Goal: Task Accomplishment & Management: Complete application form

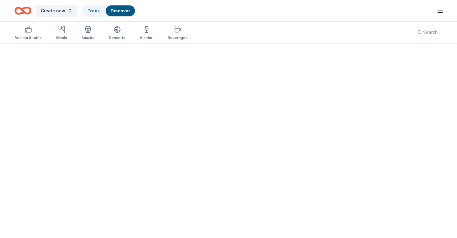
scroll to position [60, 0]
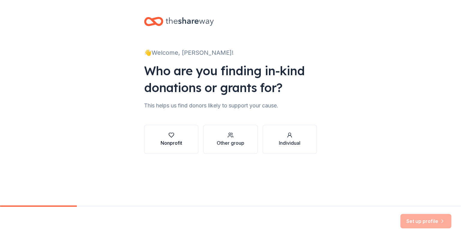
click at [181, 141] on div "Nonprofit" at bounding box center [172, 142] width 22 height 7
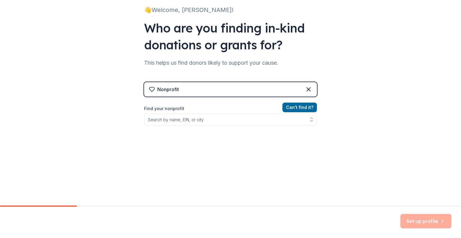
scroll to position [52, 0]
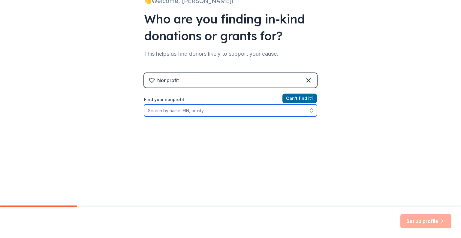
click at [162, 111] on input "Find your nonprofit" at bounding box center [230, 110] width 173 height 12
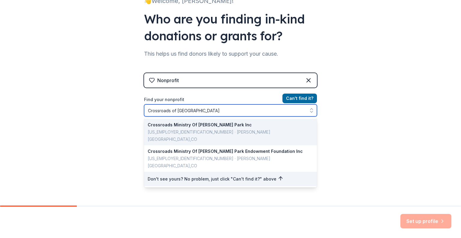
type input "[GEOGRAPHIC_DATA]"
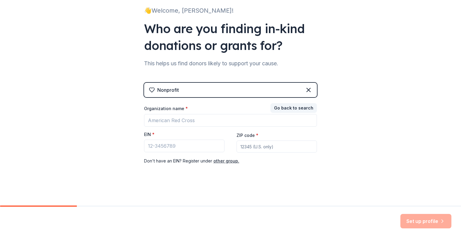
scroll to position [42, 0]
click at [147, 148] on input "EIN *" at bounding box center [184, 145] width 81 height 13
type input "27-004168"
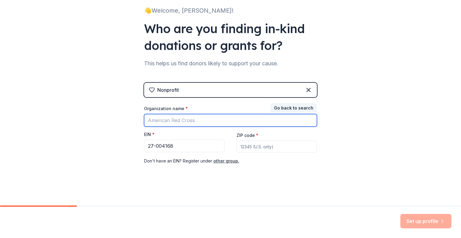
click at [147, 119] on input "Organization name *" at bounding box center [230, 120] width 173 height 13
type input "Crossroads of Park Place"
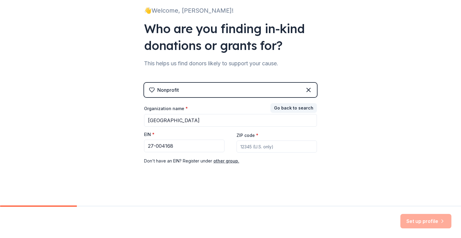
click at [241, 147] on input "ZIP code *" at bounding box center [277, 146] width 81 height 12
type input "77017"
click at [160, 147] on input "27-004168" at bounding box center [184, 145] width 81 height 13
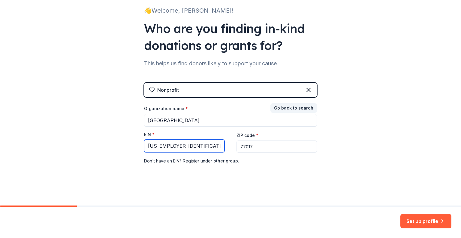
type input "[US_EMPLOYER_IDENTIFICATION_NUMBER]"
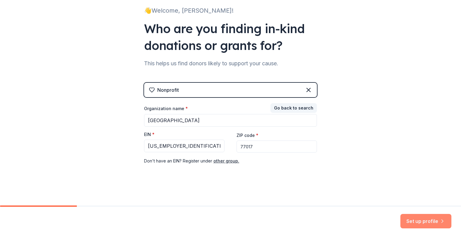
click at [434, 220] on button "Set up profile" at bounding box center [426, 221] width 51 height 14
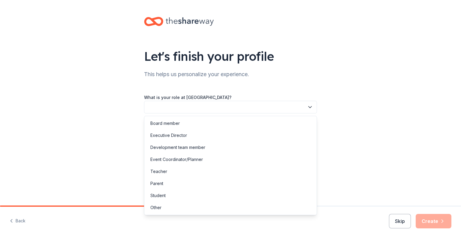
click at [310, 108] on icon "button" at bounding box center [310, 107] width 6 height 6
click at [157, 207] on div "Other" at bounding box center [156, 207] width 11 height 7
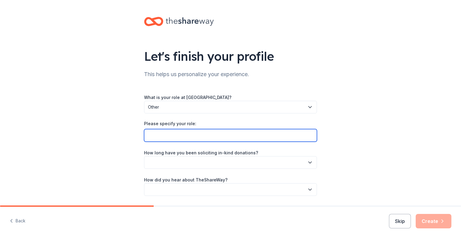
click at [170, 135] on input "Please specify your role:" at bounding box center [230, 135] width 173 height 13
type input "Volunteer for Crossroads Annual Golf Tournament"
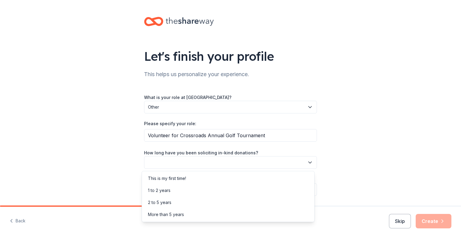
click at [309, 162] on icon "button" at bounding box center [310, 162] width 3 height 2
click at [164, 204] on div "2 to 5 years" at bounding box center [159, 202] width 23 height 7
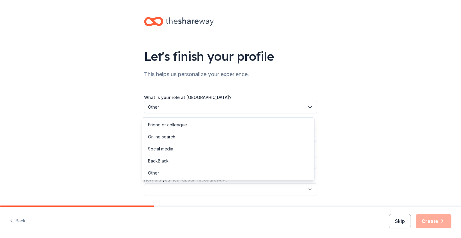
click at [171, 189] on button "button" at bounding box center [230, 189] width 173 height 13
click at [176, 128] on div "Friend or colleague" at bounding box center [167, 124] width 39 height 7
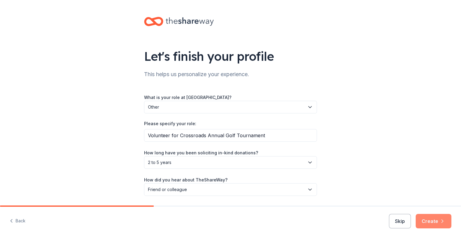
click at [428, 220] on button "Create" at bounding box center [434, 221] width 36 height 14
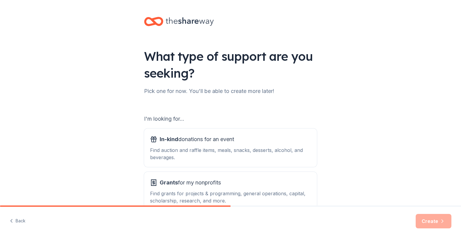
scroll to position [30, 0]
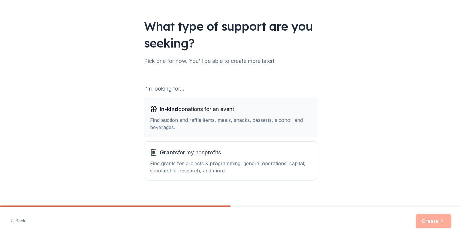
click at [178, 124] on div "Find auction and raffle items, meals, snacks, desserts, alcohol, and beverages." at bounding box center [230, 123] width 161 height 14
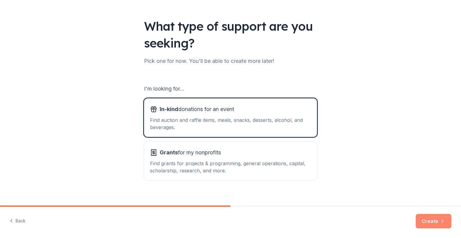
click at [436, 221] on button "Create" at bounding box center [434, 221] width 36 height 14
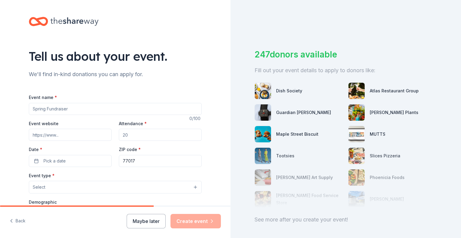
click at [36, 112] on input "Event name *" at bounding box center [115, 109] width 173 height 12
type input "Crossroads Annual Golf Tournament"
click at [36, 133] on input "Event website" at bounding box center [70, 135] width 83 height 12
type input "www.crossroadsatparkplace.org"
click at [127, 134] on input "Attendance *" at bounding box center [160, 135] width 83 height 12
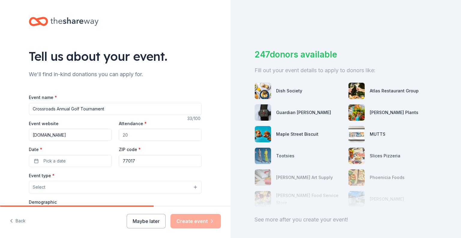
drag, startPoint x: 127, startPoint y: 135, endPoint x: 108, endPoint y: 134, distance: 19.2
click at [108, 134] on div "Event website www.crossroadsatparkplace.org Attendance * Date * Pick a date ZIP…" at bounding box center [115, 143] width 173 height 47
type input "100"
click at [49, 160] on span "Pick a date" at bounding box center [55, 160] width 22 height 7
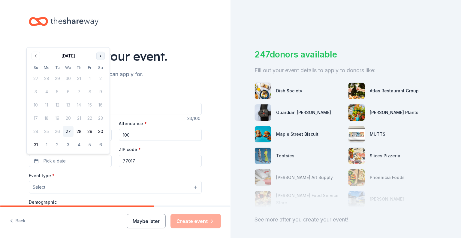
click at [100, 57] on button "Go to next month" at bounding box center [100, 56] width 8 height 8
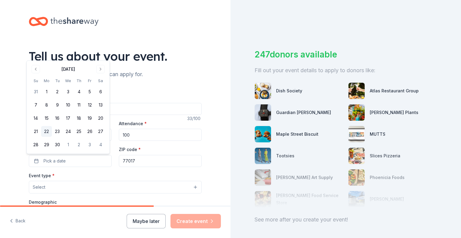
click at [44, 131] on button "22" at bounding box center [46, 131] width 11 height 11
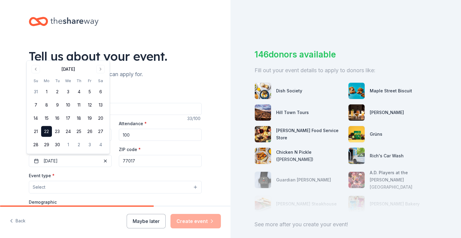
click at [142, 162] on input "77017" at bounding box center [160, 161] width 83 height 12
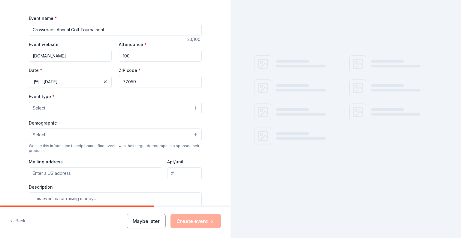
scroll to position [90, 0]
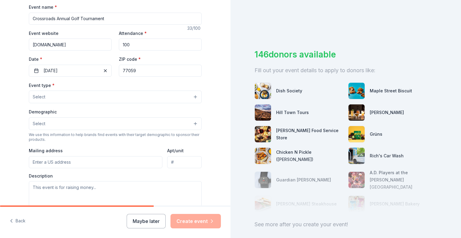
click at [54, 18] on input "Crossroads Annual Golf Tournament" at bounding box center [115, 19] width 173 height 12
click at [195, 97] on button "Select" at bounding box center [115, 96] width 173 height 13
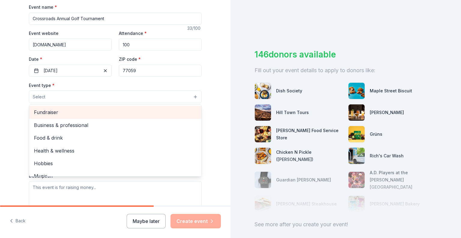
click at [47, 114] on span "Fundraiser" at bounding box center [115, 112] width 163 height 8
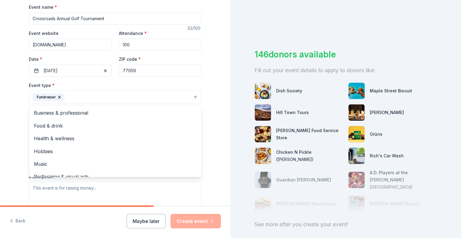
click at [205, 125] on div "Tell us about your event. We'll find in-kind donations you can apply for. Event…" at bounding box center [115, 110] width 192 height 400
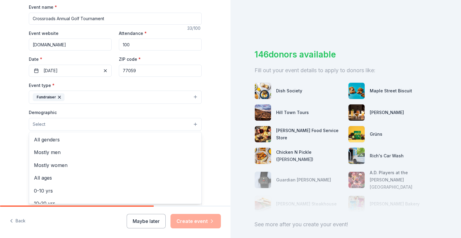
click at [193, 123] on button "Select" at bounding box center [115, 124] width 173 height 13
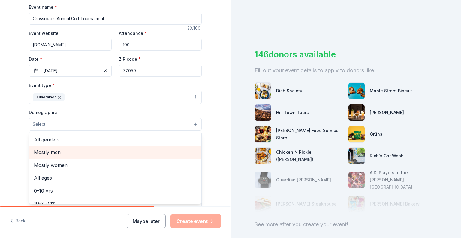
click at [49, 150] on span "Mostly men" at bounding box center [115, 152] width 163 height 8
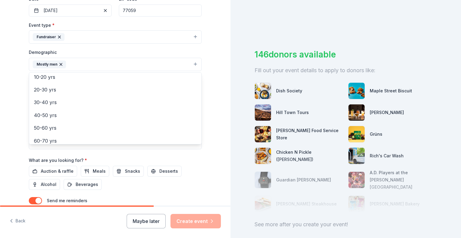
scroll to position [59, 0]
click at [211, 152] on div "Tell us about your event. We'll find in-kind donations you can apply for. Event…" at bounding box center [115, 50] width 231 height 401
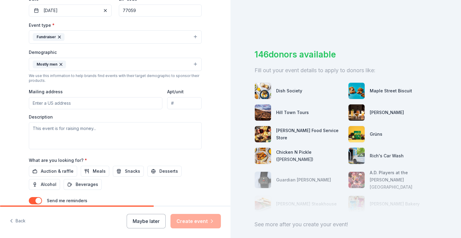
click at [31, 102] on input "Mailing address" at bounding box center [96, 103] width 134 height 12
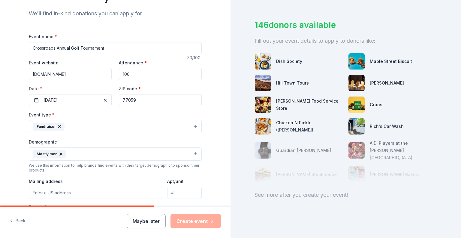
scroll to position [90, 0]
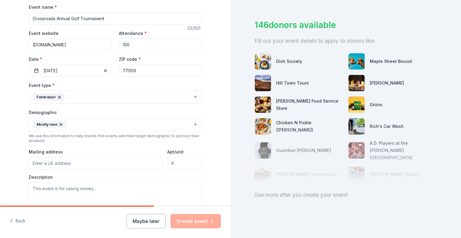
click at [136, 71] on input "77059" at bounding box center [160, 71] width 83 height 12
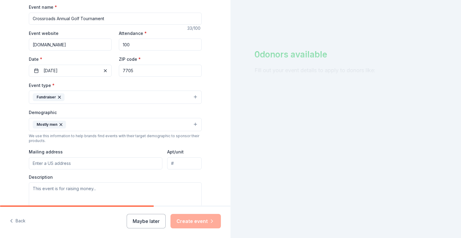
scroll to position [0, 0]
type input "77087"
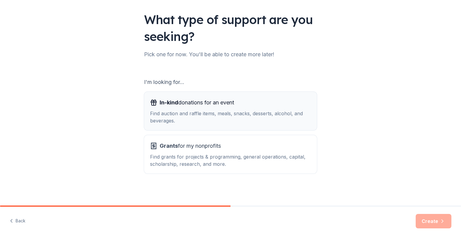
scroll to position [37, 0]
click at [188, 113] on div "Find auction and raffle items, meals, snacks, desserts, alcohol, and beverages." at bounding box center [230, 116] width 161 height 14
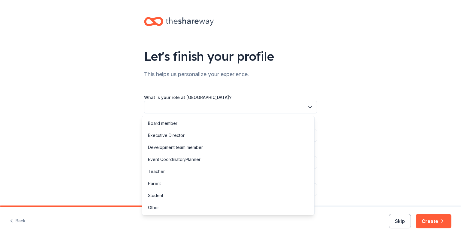
click at [307, 108] on icon "button" at bounding box center [310, 107] width 6 height 6
click at [155, 208] on div "Other" at bounding box center [153, 207] width 11 height 7
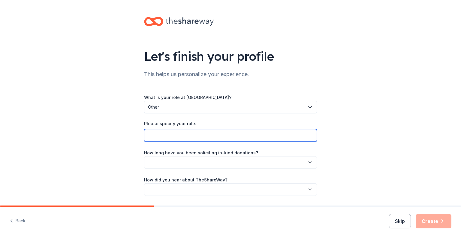
click at [158, 136] on input "Please specify your role:" at bounding box center [230, 135] width 173 height 13
type input "Volunteer for Crossroads Annual Golf Tournament"
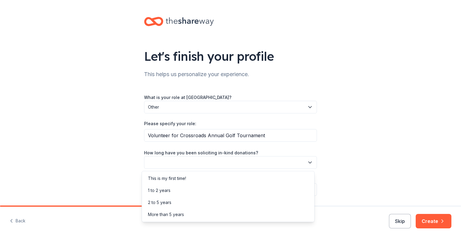
click at [152, 160] on button "button" at bounding box center [230, 162] width 173 height 13
click at [157, 214] on div "More than 5 years" at bounding box center [166, 214] width 36 height 7
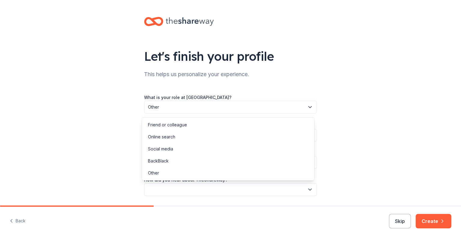
click at [164, 188] on button "button" at bounding box center [230, 189] width 173 height 13
click at [168, 125] on div "Friend or colleague" at bounding box center [167, 124] width 39 height 7
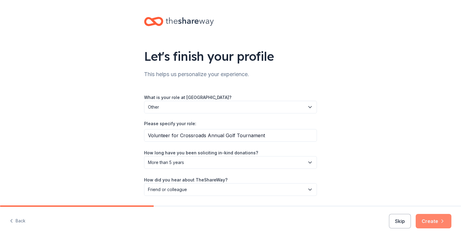
click at [428, 221] on button "Create" at bounding box center [434, 221] width 36 height 14
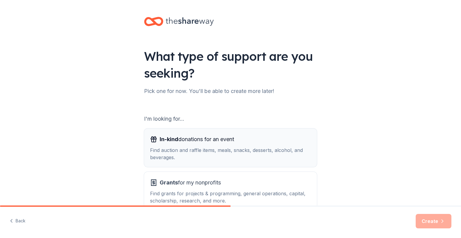
scroll to position [30, 0]
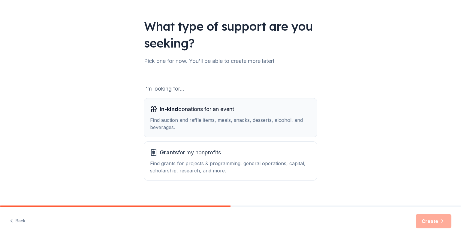
click at [233, 123] on div "Find auction and raffle items, meals, snacks, desserts, alcohol, and beverages." at bounding box center [230, 123] width 161 height 14
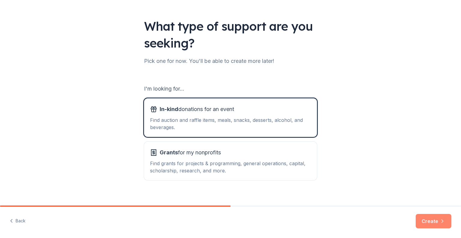
click at [428, 220] on button "Create" at bounding box center [434, 221] width 36 height 14
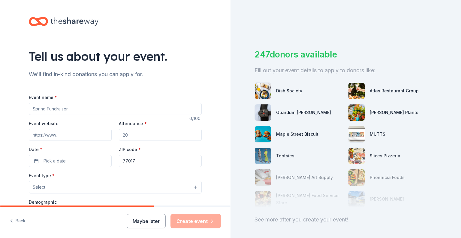
click at [42, 110] on input "Event name *" at bounding box center [115, 109] width 173 height 12
type input "Crossroads Charity Golf Tournament"
click at [44, 135] on input "Event website" at bounding box center [70, 135] width 83 height 12
type input "www.crossroadsatparkplace.org"
click at [130, 134] on input "Attendance *" at bounding box center [160, 135] width 83 height 12
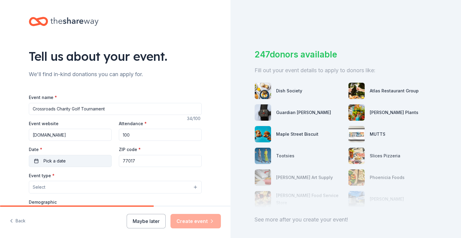
type input "100"
click at [53, 161] on span "Pick a date" at bounding box center [55, 160] width 22 height 7
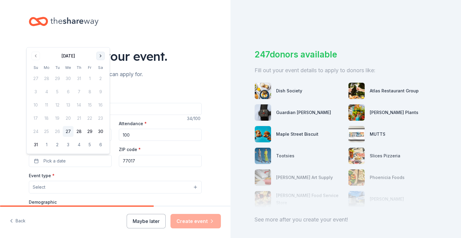
click at [102, 53] on button "Go to next month" at bounding box center [100, 56] width 8 height 8
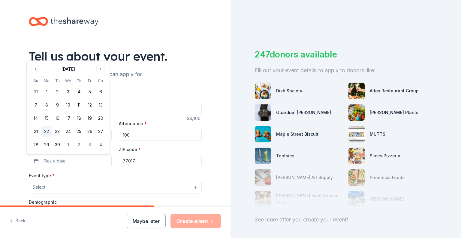
click at [49, 132] on button "22" at bounding box center [46, 131] width 11 height 11
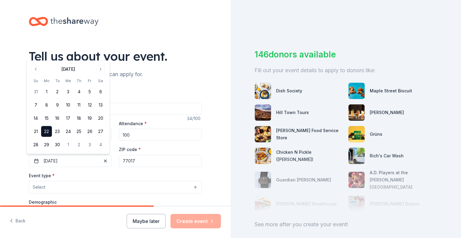
click at [135, 160] on input "77017" at bounding box center [160, 161] width 83 height 12
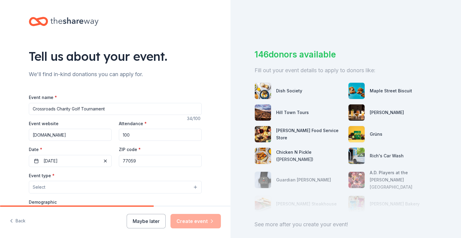
type input "77059"
click at [195, 186] on button "Select" at bounding box center [115, 187] width 173 height 13
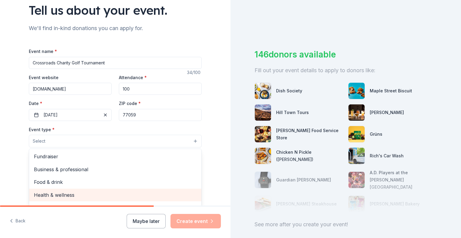
scroll to position [60, 0]
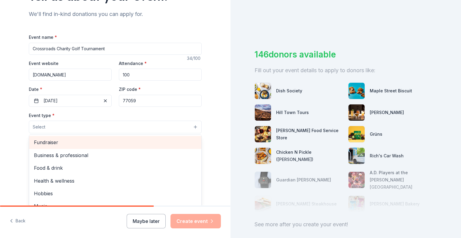
click at [57, 144] on span "Fundraiser" at bounding box center [115, 142] width 163 height 8
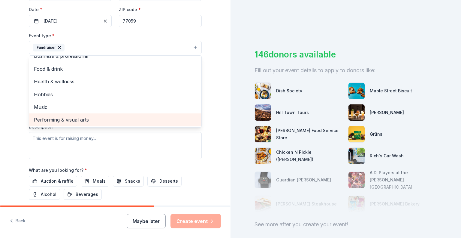
scroll to position [150, 0]
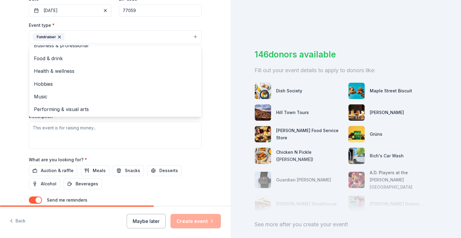
click at [59, 132] on div "Event type * Fundraiser Business & professional Food & drink Health & wellness …" at bounding box center [115, 84] width 173 height 127
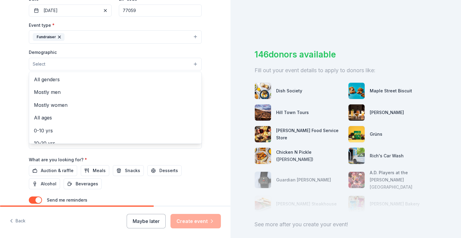
click at [44, 63] on button "Select" at bounding box center [115, 64] width 173 height 13
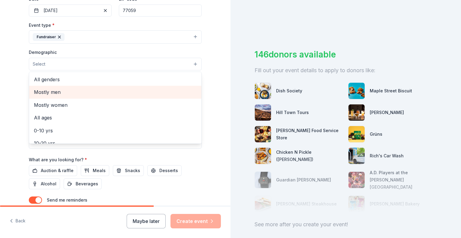
click at [46, 94] on span "Mostly men" at bounding box center [115, 92] width 163 height 8
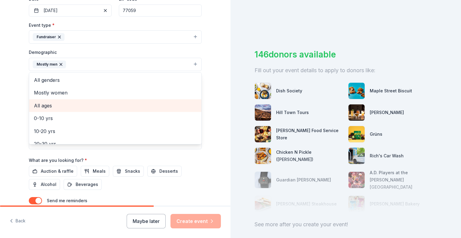
click at [44, 105] on span "All ages" at bounding box center [115, 106] width 163 height 8
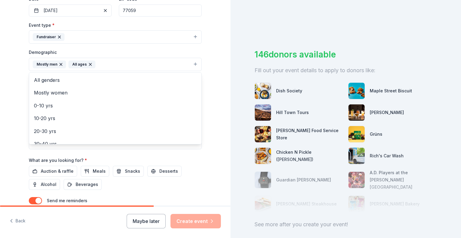
click at [204, 169] on div "Tell us about your event. We'll find in-kind donations you can apply for. Event…" at bounding box center [115, 50] width 192 height 401
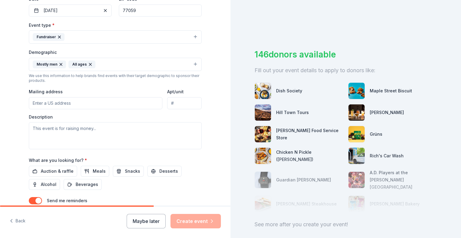
click at [34, 102] on input "Mailing address" at bounding box center [96, 103] width 134 height 12
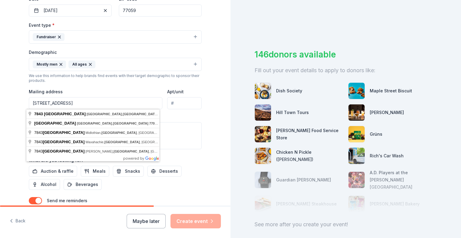
type input "7843 Park Place Blvd, Houston, TX 77087"
click at [189, 135] on textarea at bounding box center [115, 135] width 173 height 27
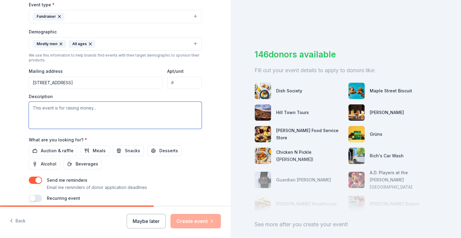
scroll to position [180, 0]
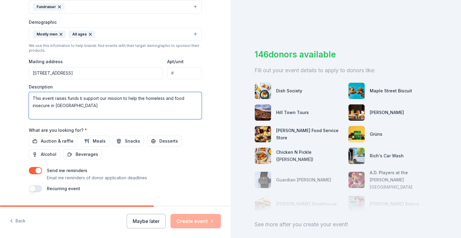
click at [81, 98] on textarea "This event raises funds ti support our mission to help the homeless and food in…" at bounding box center [115, 105] width 173 height 27
click at [84, 106] on textarea "This event raises funds to support our mission to help the homeless and food in…" at bounding box center [115, 105] width 173 height 27
click at [65, 113] on textarea "This event raises funds to support our mission to help the homeless and food in…" at bounding box center [115, 105] width 173 height 27
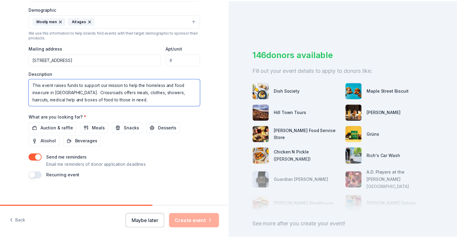
scroll to position [196, 0]
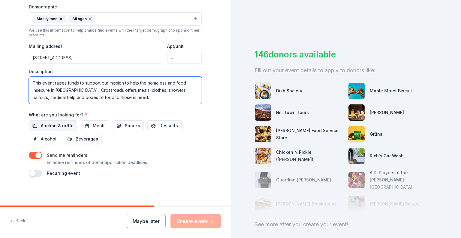
type textarea "This event raises funds to support our mission to help the homeless and food in…"
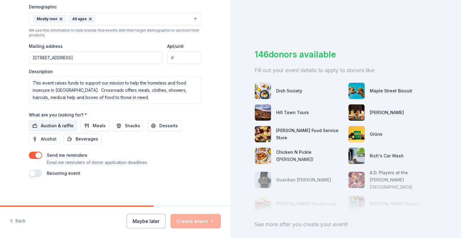
click at [38, 123] on button "Auction & raffle" at bounding box center [53, 125] width 48 height 11
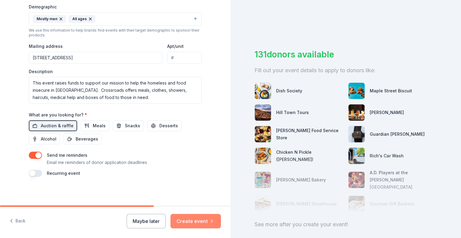
click at [199, 222] on button "Create event" at bounding box center [196, 221] width 50 height 14
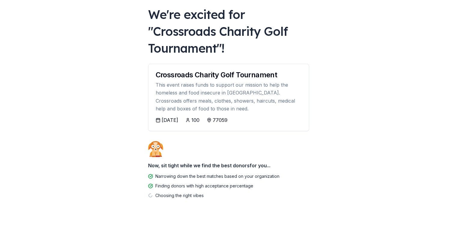
scroll to position [33, 0]
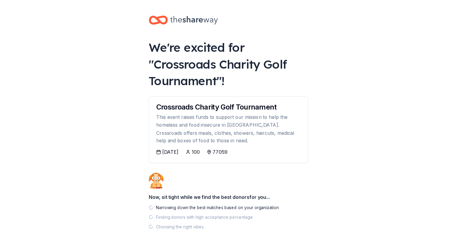
scroll to position [33, 0]
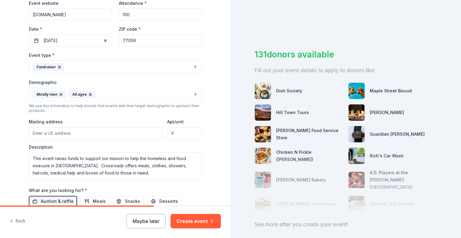
scroll to position [150, 0]
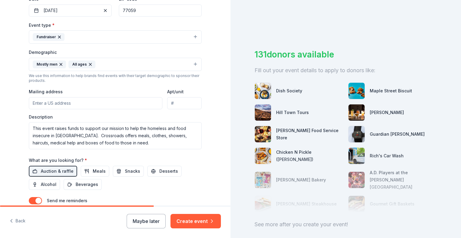
click at [32, 103] on input "Mailing address" at bounding box center [96, 103] width 134 height 12
type input "7843 Park Place Boulevard, Houston, TX, 77087"
click at [196, 219] on button "Create event" at bounding box center [196, 221] width 50 height 14
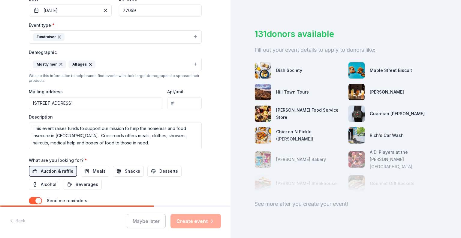
scroll to position [29, 0]
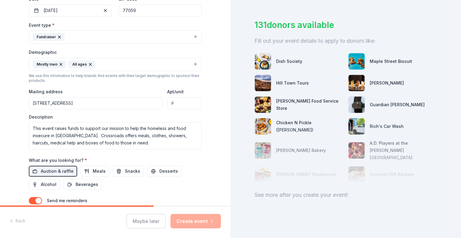
click at [197, 218] on div "Maybe later Create event" at bounding box center [174, 221] width 94 height 14
click at [187, 222] on div "Maybe later Create event" at bounding box center [174, 221] width 94 height 14
click at [293, 26] on div "131 donors available" at bounding box center [346, 25] width 183 height 13
click at [285, 67] on div "Dish Society" at bounding box center [299, 61] width 89 height 17
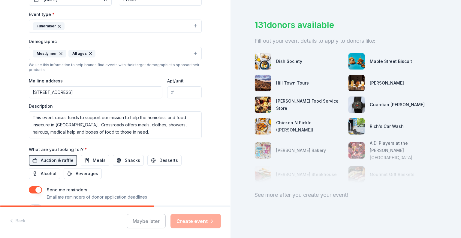
scroll to position [196, 0]
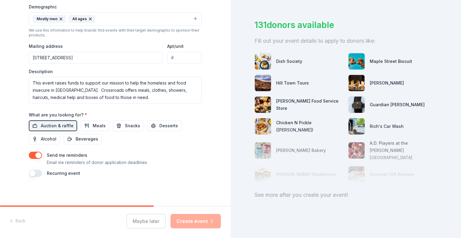
click at [192, 223] on div "Maybe later Create event" at bounding box center [174, 221] width 94 height 14
click at [286, 191] on div "See more after you create your event!" at bounding box center [346, 195] width 183 height 10
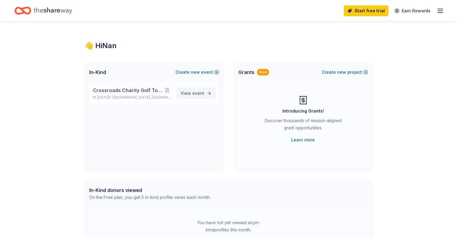
click at [201, 93] on span "event" at bounding box center [198, 92] width 12 height 5
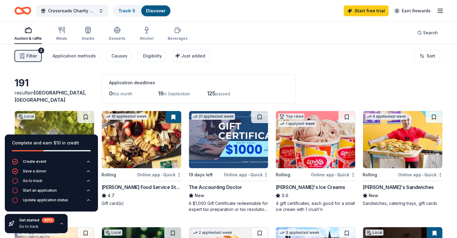
click at [259, 26] on div "Auction & raffle Meals Snacks Desserts Alcohol Beverages Search" at bounding box center [228, 33] width 428 height 22
click at [121, 209] on div "10 applies last week Rolling Online app • Quick Gordon Food Service Store 4.7 G…" at bounding box center [142, 162] width 80 height 102
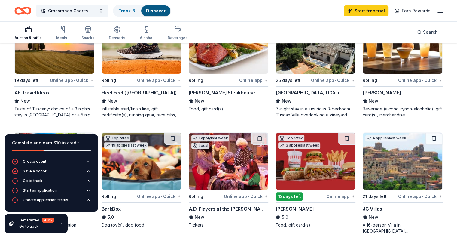
scroll to position [180, 0]
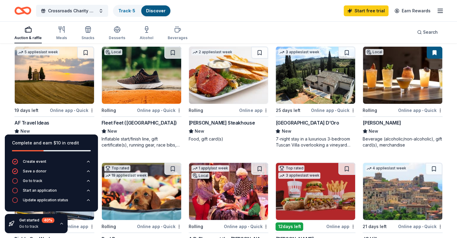
click at [249, 110] on div "Online app" at bounding box center [253, 110] width 29 height 8
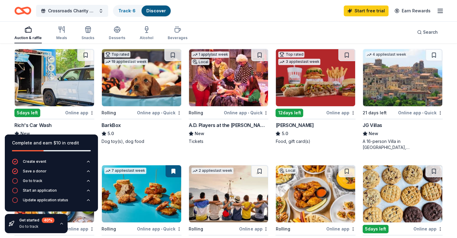
scroll to position [300, 0]
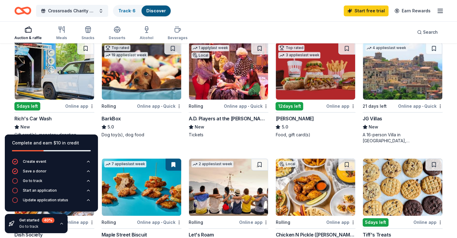
click at [92, 120] on div "Rich's Car Wash" at bounding box center [54, 118] width 80 height 7
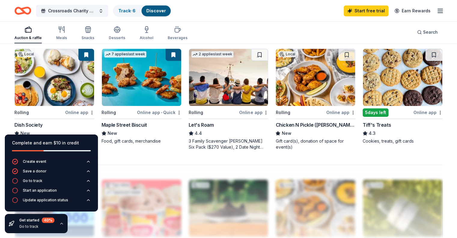
scroll to position [421, 0]
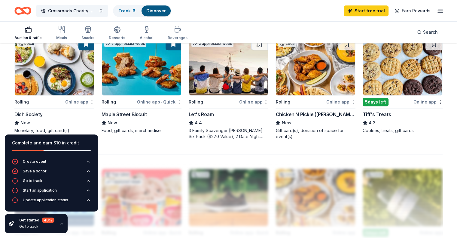
click at [333, 100] on div "Online app" at bounding box center [340, 102] width 29 height 8
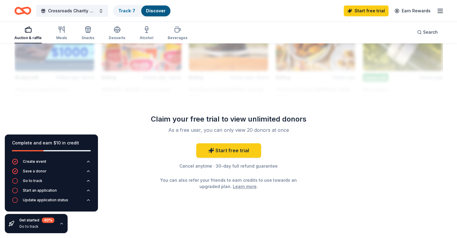
scroll to position [577, 0]
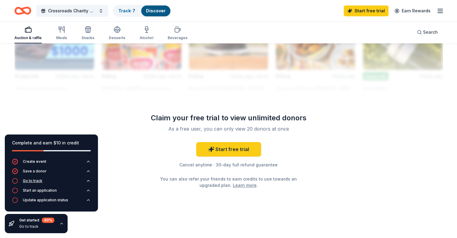
click at [89, 180] on icon "button" at bounding box center [88, 180] width 5 height 5
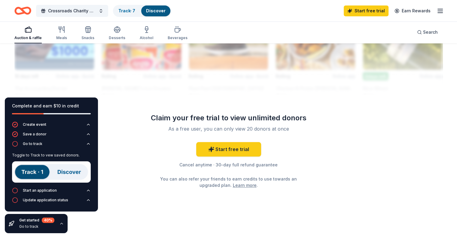
click at [34, 172] on img at bounding box center [51, 171] width 79 height 21
click at [88, 190] on icon "button" at bounding box center [88, 190] width 2 height 1
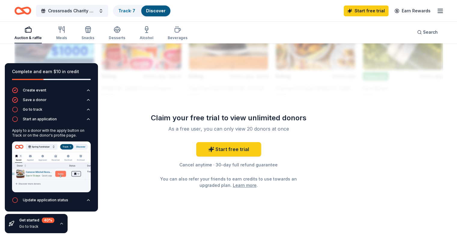
click at [61, 174] on img at bounding box center [51, 166] width 79 height 51
click at [90, 199] on icon "button" at bounding box center [88, 199] width 5 height 5
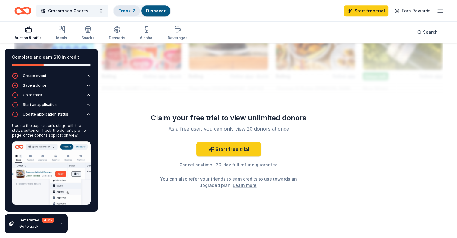
click at [135, 10] on link "Track · 7" at bounding box center [126, 10] width 17 height 5
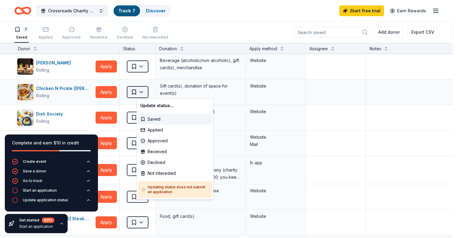
click at [152, 91] on html "Crossroads Charity Golf Tournament Track · 7 Discover Start free trial Earn Rew…" at bounding box center [228, 119] width 457 height 238
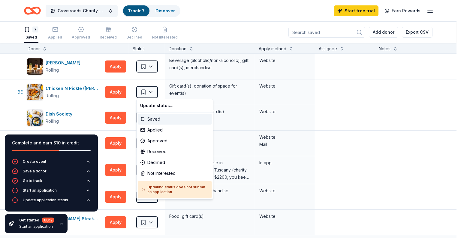
click at [155, 118] on div "Saved" at bounding box center [175, 119] width 74 height 11
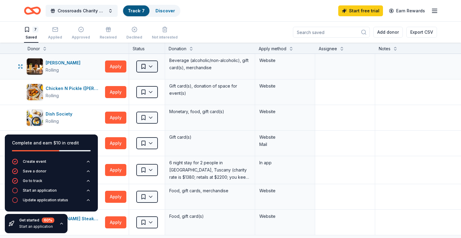
click at [151, 65] on html "Crossroads Charity Golf Tournament Track · 7 Discover Start free trial Earn Rew…" at bounding box center [230, 119] width 461 height 238
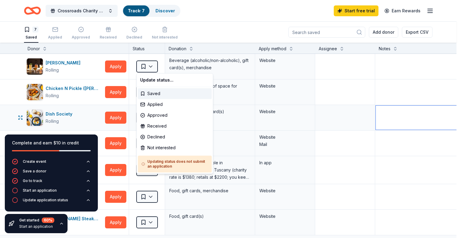
click at [394, 119] on html "Crossroads Charity Golf Tournament Track · 7 Discover Start free trial Earn Rew…" at bounding box center [230, 119] width 461 height 238
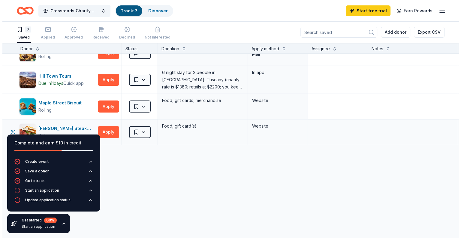
scroll to position [114, 0]
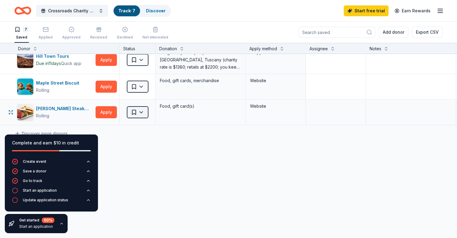
click at [153, 107] on html "Crossroads Charity Golf Tournament Track · 7 Discover Start free trial Earn Rew…" at bounding box center [228, 119] width 457 height 238
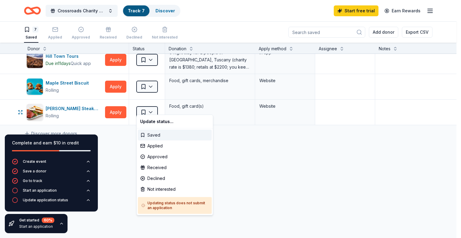
click at [153, 133] on div "Saved" at bounding box center [175, 134] width 74 height 11
click at [151, 106] on html "Crossroads Charity Golf Tournament Track · 7 Discover Start free trial Earn Rew…" at bounding box center [230, 119] width 461 height 238
click at [153, 145] on div "Applied" at bounding box center [175, 145] width 74 height 11
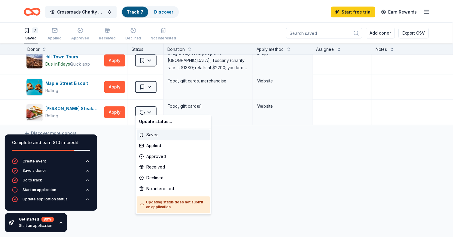
scroll to position [88, 0]
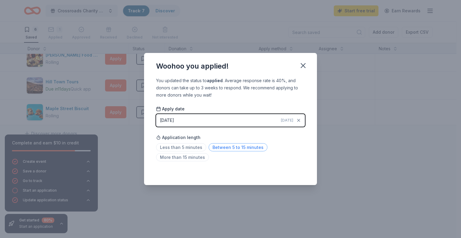
click at [212, 147] on span "Between 5 to 15 minutes" at bounding box center [238, 147] width 59 height 8
click at [302, 66] on icon "button" at bounding box center [303, 65] width 8 height 8
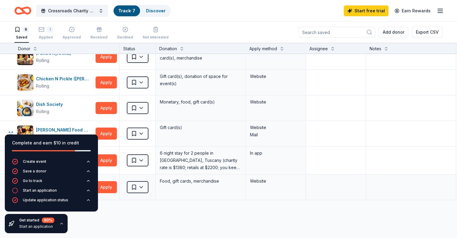
scroll to position [0, 0]
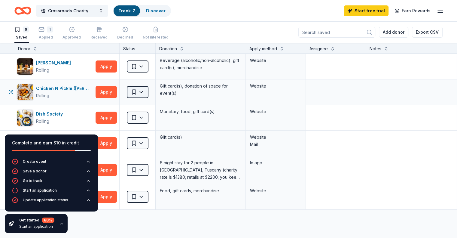
click at [150, 90] on html "Crossroads Charity Golf Tournament Track · 7 Discover Start free trial Earn Rew…" at bounding box center [228, 119] width 457 height 238
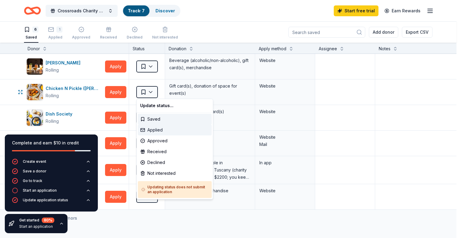
click at [159, 127] on div "Applied" at bounding box center [175, 129] width 74 height 11
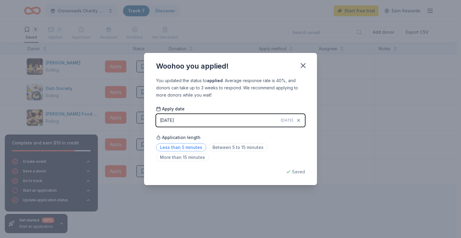
click at [163, 145] on span "Less than 5 minutes" at bounding box center [181, 147] width 50 height 8
click at [304, 67] on icon "button" at bounding box center [303, 65] width 8 height 8
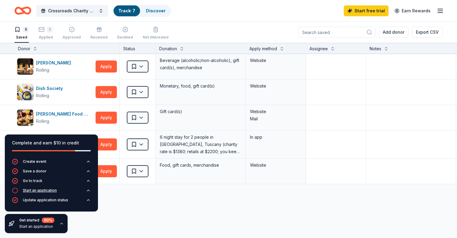
click at [87, 189] on icon "button" at bounding box center [88, 190] width 5 height 5
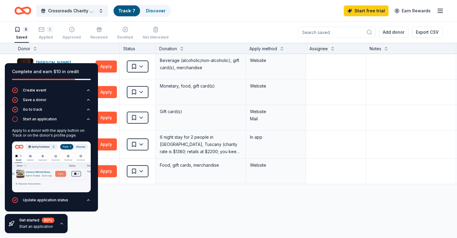
click at [63, 174] on img at bounding box center [51, 166] width 79 height 51
click at [61, 161] on img at bounding box center [51, 166] width 79 height 51
click at [140, 196] on div "Discover more donors" at bounding box center [235, 192] width 470 height 17
click at [68, 58] on div "Axelrad Rolling" at bounding box center [55, 66] width 76 height 17
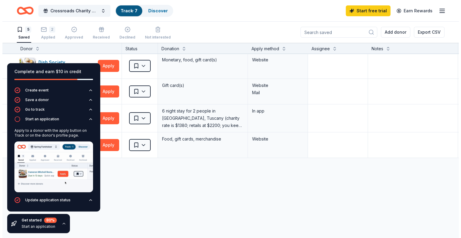
scroll to position [33, 0]
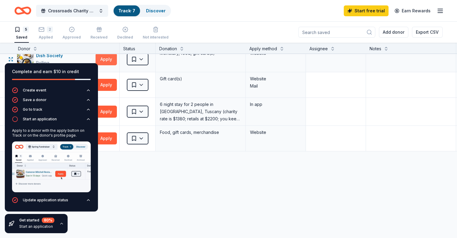
click at [115, 59] on button "Apply" at bounding box center [106, 59] width 21 height 12
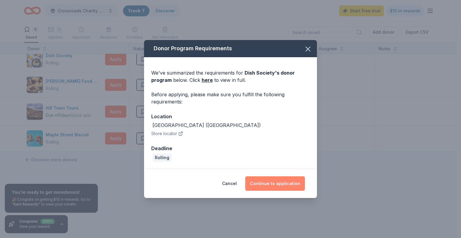
click at [275, 183] on button "Continue to application" at bounding box center [275, 183] width 60 height 14
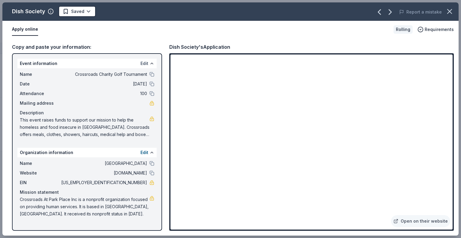
click at [143, 63] on button "Edit" at bounding box center [145, 63] width 8 height 7
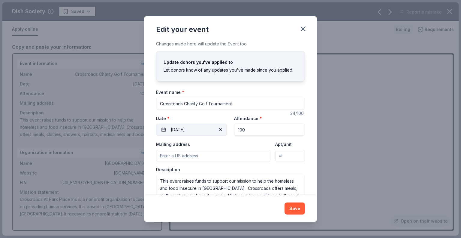
scroll to position [16, 0]
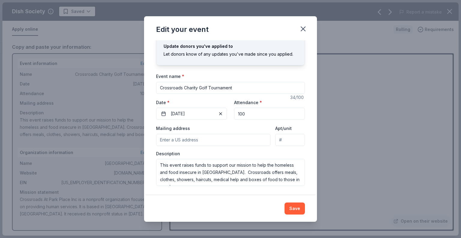
click at [160, 141] on input "Mailing address" at bounding box center [213, 140] width 114 height 12
type input "7843 Park Place Boulevard, Houston, TX, 77087"
click at [296, 208] on button "Save" at bounding box center [295, 208] width 20 height 12
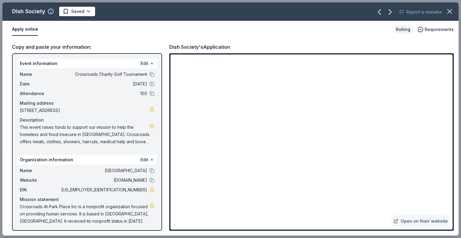
drag, startPoint x: 21, startPoint y: 126, endPoint x: 130, endPoint y: 139, distance: 110.1
click at [75, 137] on span "This event raises funds to support our mission to help the homeless and food in…" at bounding box center [85, 134] width 130 height 22
click at [141, 63] on button "Edit" at bounding box center [145, 63] width 8 height 7
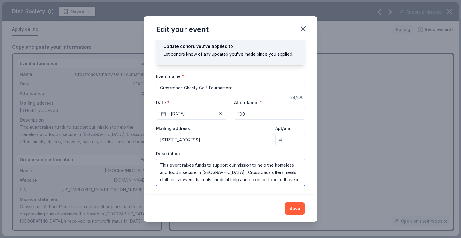
scroll to position [7, 0]
drag, startPoint x: 160, startPoint y: 165, endPoint x: 278, endPoint y: 187, distance: 119.8
click at [278, 187] on div "Changes made here will update the Event too. Update donors you've applied to Le…" at bounding box center [230, 117] width 173 height 155
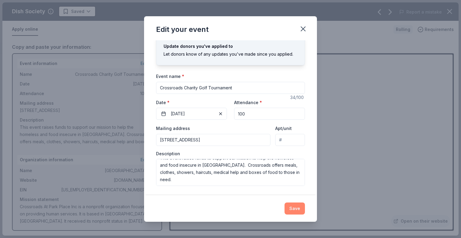
click at [293, 208] on button "Save" at bounding box center [295, 208] width 20 height 12
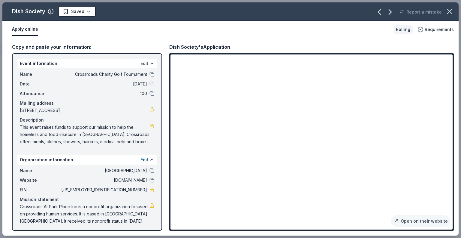
click at [141, 63] on button "Edit" at bounding box center [145, 63] width 8 height 7
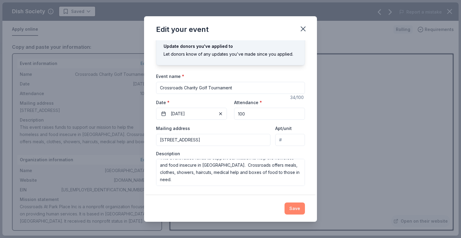
click at [298, 210] on button "Save" at bounding box center [295, 208] width 20 height 12
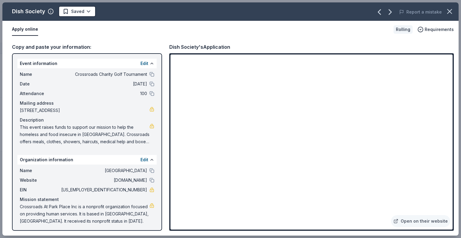
scroll to position [0, 0]
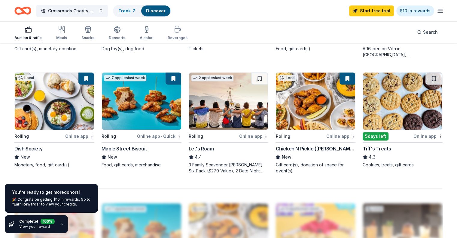
scroll to position [397, 0]
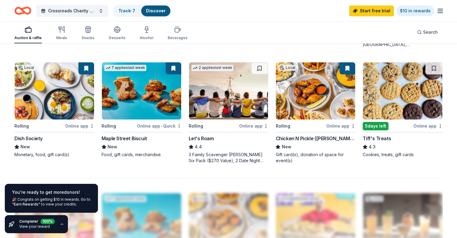
click at [375, 136] on div "Tiff's Treats" at bounding box center [377, 138] width 28 height 7
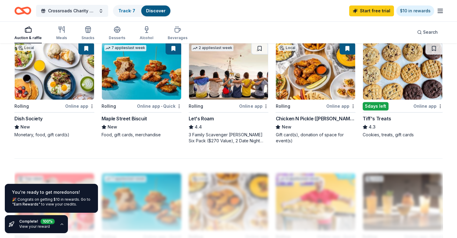
scroll to position [427, 0]
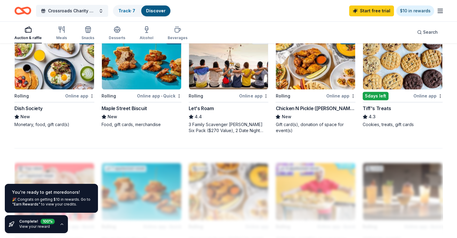
click at [224, 79] on img at bounding box center [228, 60] width 79 height 57
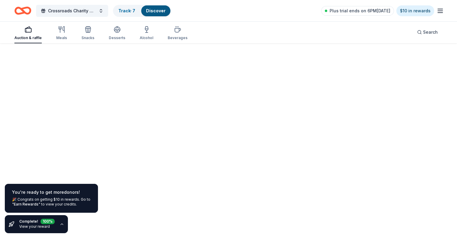
scroll to position [370, 0]
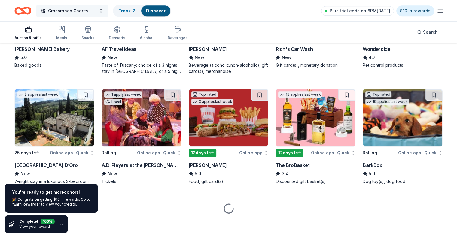
click at [96, 12] on span "Crossroads Charity Golf Tournament" at bounding box center [72, 10] width 48 height 7
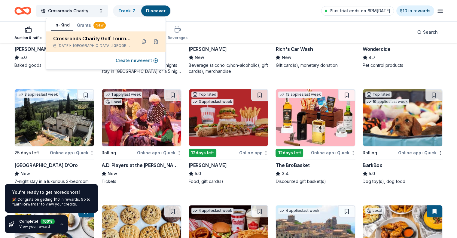
click at [104, 41] on div "Crossroads Charity Golf Tournament" at bounding box center [92, 38] width 79 height 7
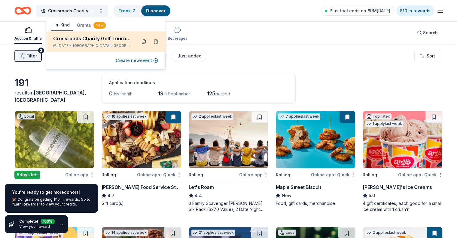
click at [144, 43] on button at bounding box center [144, 42] width 10 height 10
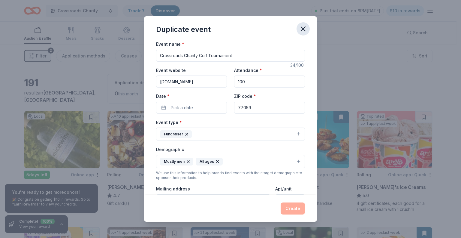
click at [303, 27] on icon "button" at bounding box center [303, 29] width 8 height 8
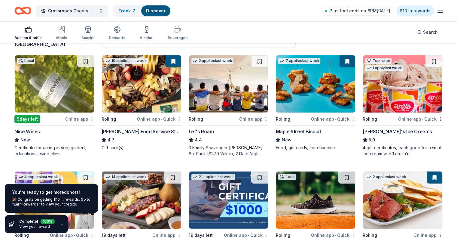
scroll to position [30, 0]
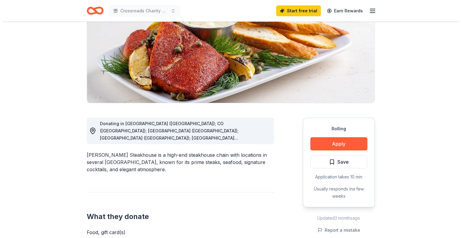
scroll to position [90, 0]
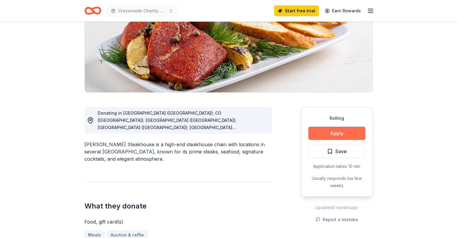
click at [341, 133] on button "Apply" at bounding box center [336, 132] width 57 height 13
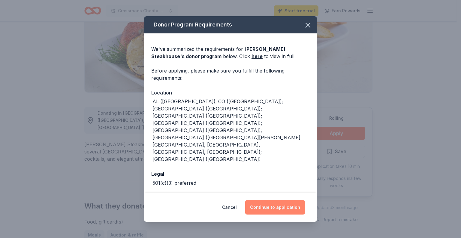
click at [269, 200] on button "Continue to application" at bounding box center [275, 207] width 60 height 14
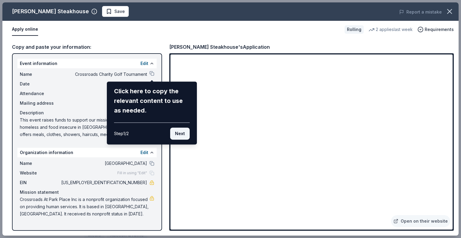
click at [179, 134] on button "Next" at bounding box center [180, 133] width 20 height 12
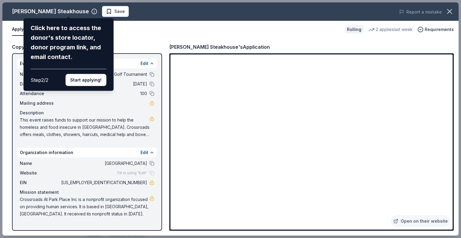
click at [68, 11] on div "Perry's Steakhouse Click here to access the donor's store locator, donor progra…" at bounding box center [230, 118] width 457 height 233
click at [84, 81] on button "Start applying!" at bounding box center [85, 80] width 41 height 12
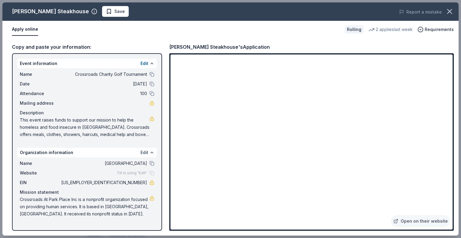
click at [145, 150] on button "Edit" at bounding box center [145, 152] width 8 height 7
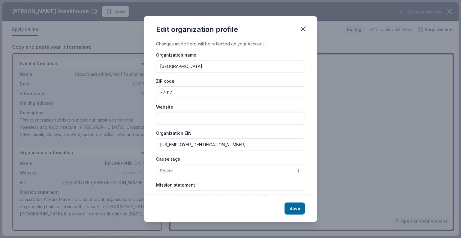
click at [169, 118] on input "Website" at bounding box center [230, 118] width 149 height 12
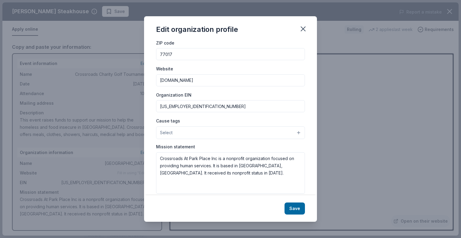
scroll to position [46, 0]
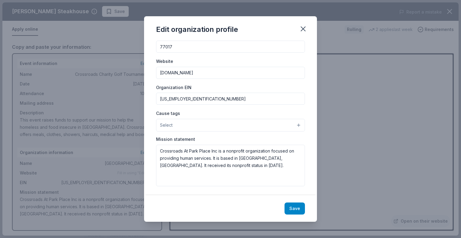
type input "www.crossroadsatparkplace.com"
click at [296, 208] on button "Save" at bounding box center [295, 208] width 20 height 12
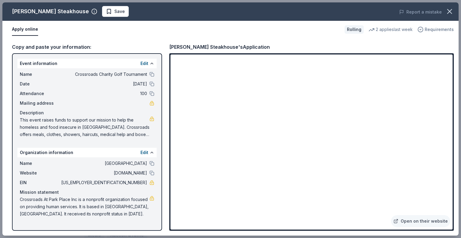
click at [430, 29] on span "Requirements" at bounding box center [439, 29] width 29 height 7
click at [418, 217] on link "Open on their website" at bounding box center [420, 221] width 59 height 12
click at [35, 102] on span "Mailing address" at bounding box center [40, 102] width 40 height 7
click at [23, 29] on button "Apply online" at bounding box center [25, 29] width 26 height 13
click at [147, 153] on button "Edit" at bounding box center [145, 152] width 8 height 7
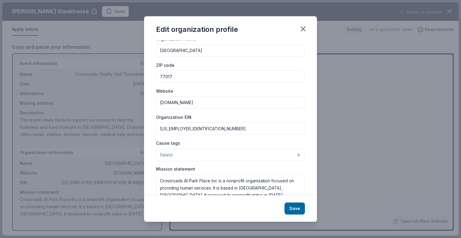
scroll to position [30, 0]
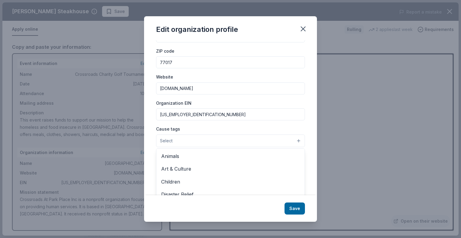
click at [172, 139] on button "Select" at bounding box center [230, 140] width 149 height 13
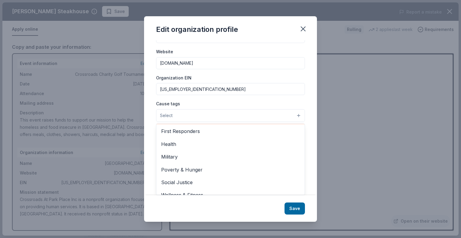
scroll to position [84, 0]
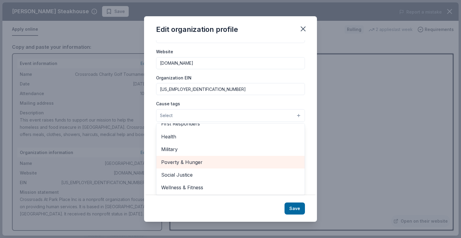
click at [175, 163] on span "Poverty & Hunger" at bounding box center [230, 162] width 139 height 8
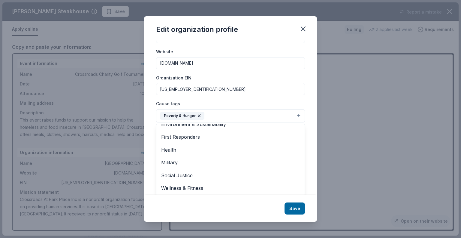
click at [297, 211] on div "Edit organization profile Changes made here will be reflected on your Account. …" at bounding box center [230, 118] width 173 height 205
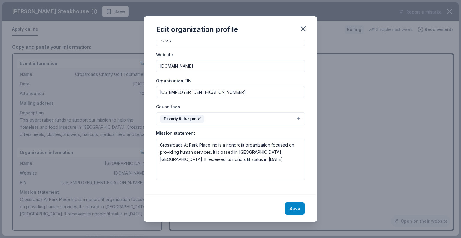
scroll to position [47, 0]
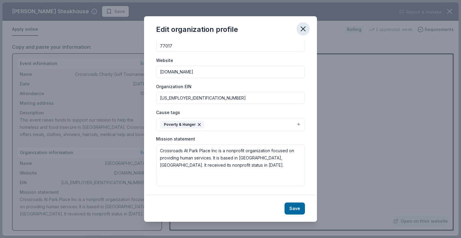
click at [303, 29] on icon "button" at bounding box center [303, 29] width 4 height 4
click at [293, 209] on button "Save" at bounding box center [295, 208] width 20 height 12
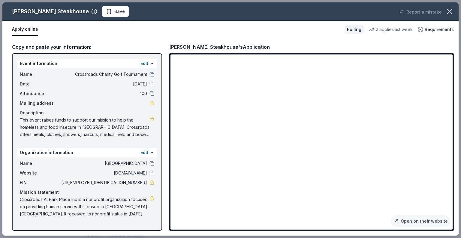
click at [152, 198] on link at bounding box center [152, 198] width 5 height 5
click at [106, 9] on span "Save" at bounding box center [115, 11] width 19 height 7
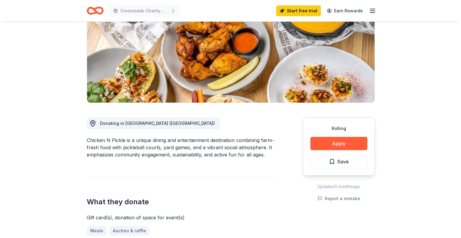
scroll to position [90, 0]
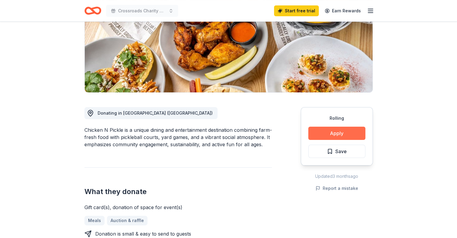
click at [334, 132] on button "Apply" at bounding box center [336, 132] width 57 height 13
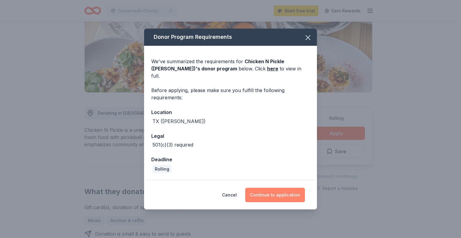
click at [280, 189] on button "Continue to application" at bounding box center [275, 194] width 60 height 14
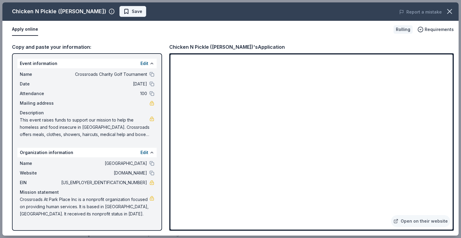
click at [120, 7] on button "Save" at bounding box center [133, 11] width 27 height 11
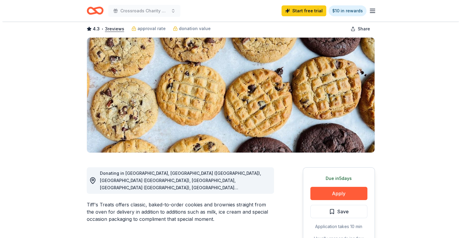
scroll to position [60, 0]
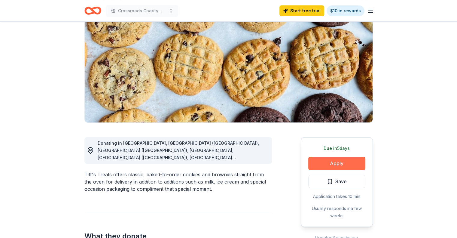
click at [331, 162] on button "Apply" at bounding box center [336, 163] width 57 height 13
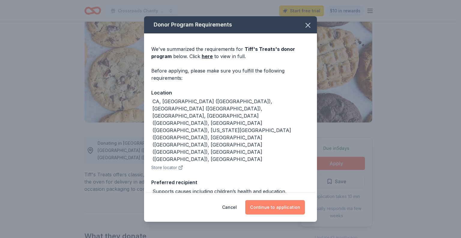
click at [276, 205] on button "Continue to application" at bounding box center [275, 207] width 60 height 14
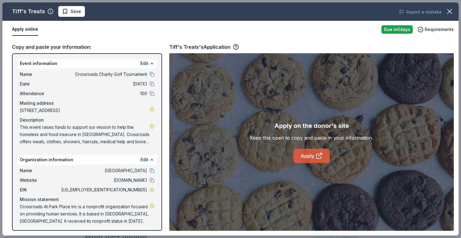
click at [306, 155] on link "Apply" at bounding box center [312, 155] width 36 height 14
click at [20, 126] on span "This event raises funds to support our mission to help the homeless and food in…" at bounding box center [85, 134] width 130 height 22
drag, startPoint x: 21, startPoint y: 127, endPoint x: 38, endPoint y: 133, distance: 17.5
click at [38, 133] on span "This event raises funds to support our mission to help the homeless and food in…" at bounding box center [85, 134] width 130 height 22
click at [84, 47] on div "Copy and paste your information:" at bounding box center [87, 47] width 150 height 8
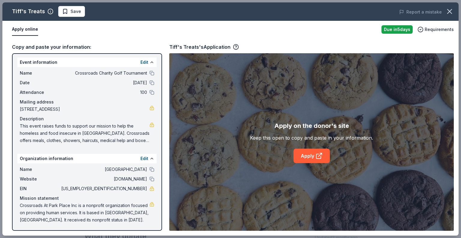
scroll to position [1, 0]
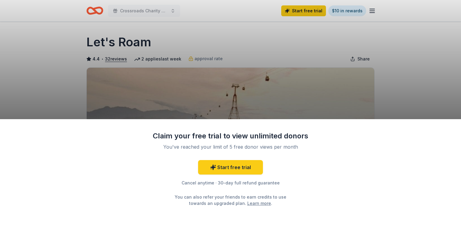
drag, startPoint x: 398, startPoint y: 94, endPoint x: 395, endPoint y: 94, distance: 3.0
click at [397, 95] on div "Claim your free trial to view unlimited donors You've reached your limit of 5 f…" at bounding box center [230, 119] width 461 height 238
click at [237, 167] on link "Start free trial" at bounding box center [230, 167] width 65 height 14
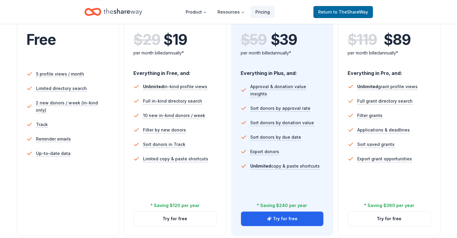
scroll to position [150, 0]
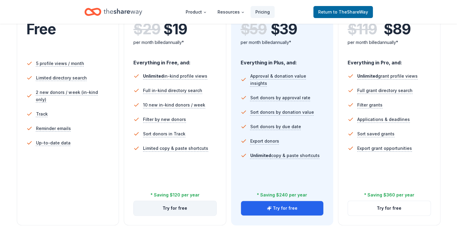
click at [179, 201] on button "Try for free" at bounding box center [175, 208] width 83 height 14
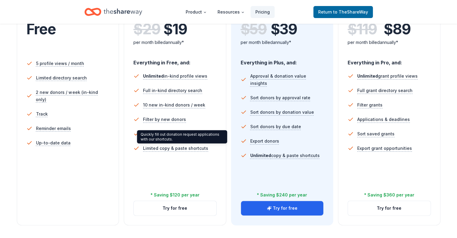
scroll to position [146, 0]
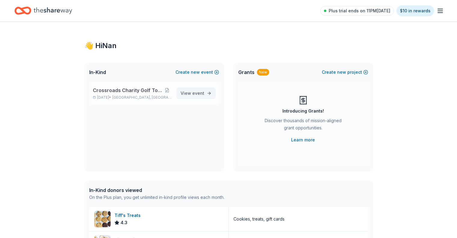
click at [187, 94] on span "View event" at bounding box center [193, 93] width 24 height 7
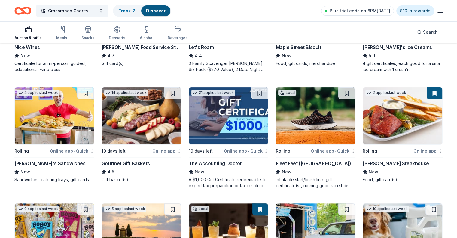
scroll to position [150, 0]
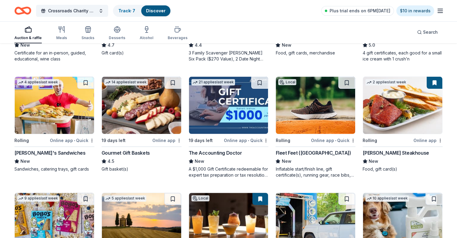
click at [163, 139] on div "Online app" at bounding box center [166, 140] width 29 height 8
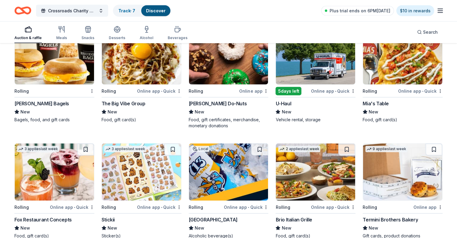
scroll to position [1315, 0]
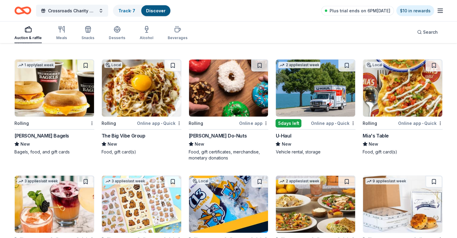
click at [387, 105] on img at bounding box center [402, 87] width 79 height 57
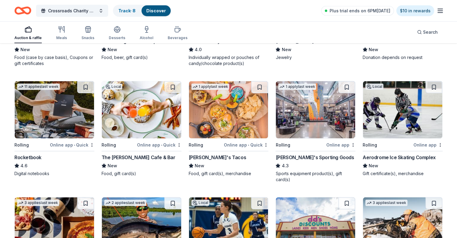
scroll to position [1645, 0]
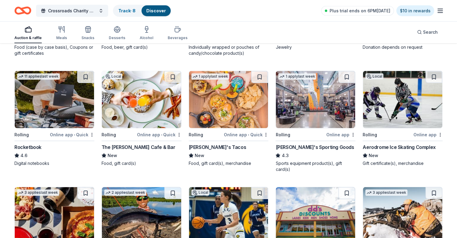
click at [302, 146] on div "Dick's Sporting Goods" at bounding box center [314, 146] width 78 height 7
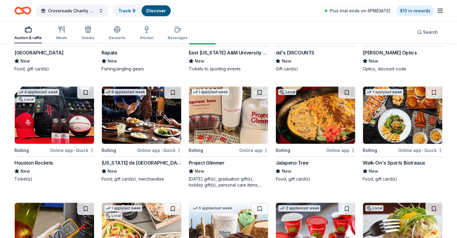
scroll to position [1857, 0]
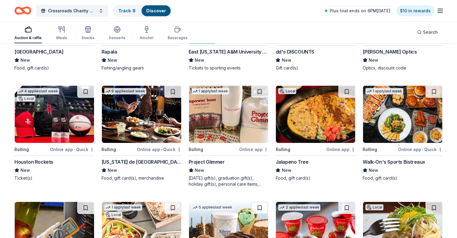
click at [70, 127] on img at bounding box center [54, 114] width 79 height 57
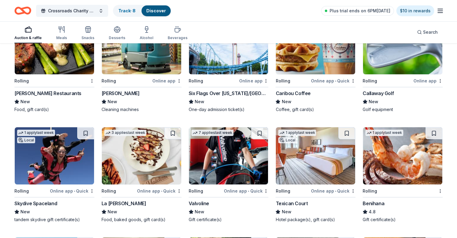
scroll to position [2127, 0]
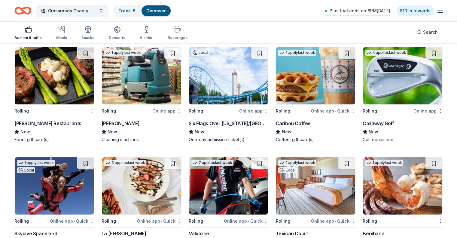
click at [388, 73] on img at bounding box center [402, 75] width 79 height 57
click at [407, 70] on img at bounding box center [402, 75] width 79 height 57
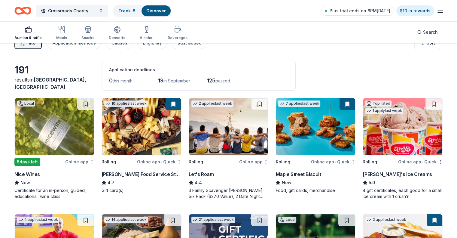
scroll to position [0, 0]
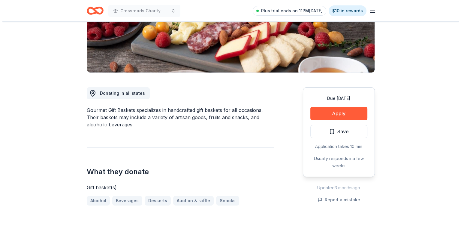
scroll to position [120, 0]
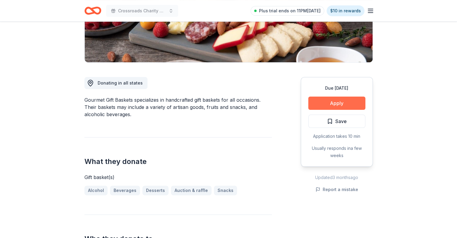
click at [335, 102] on button "Apply" at bounding box center [336, 102] width 57 height 13
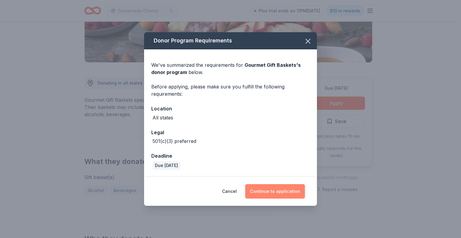
click at [272, 190] on button "Continue to application" at bounding box center [275, 191] width 60 height 14
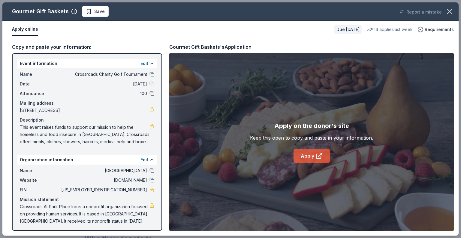
click at [318, 151] on link "Apply" at bounding box center [312, 155] width 36 height 14
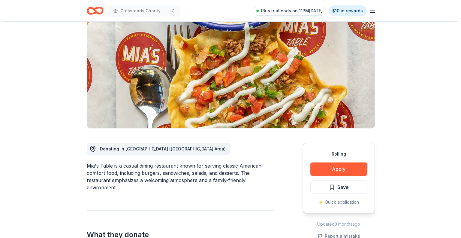
scroll to position [60, 0]
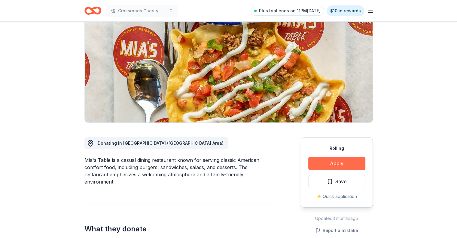
click at [336, 163] on button "Apply" at bounding box center [336, 163] width 57 height 13
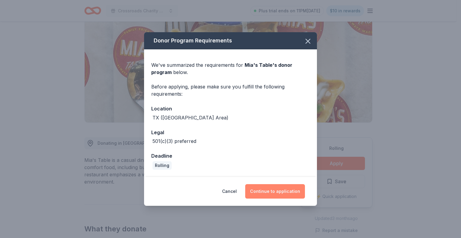
click at [274, 196] on button "Continue to application" at bounding box center [275, 191] width 60 height 14
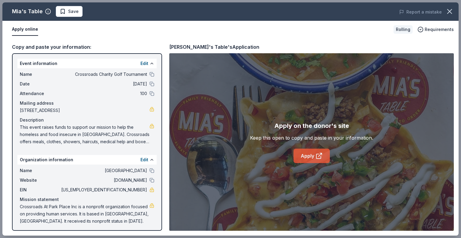
click at [306, 157] on link "Apply" at bounding box center [312, 155] width 36 height 14
click at [72, 14] on span "Save" at bounding box center [73, 11] width 11 height 7
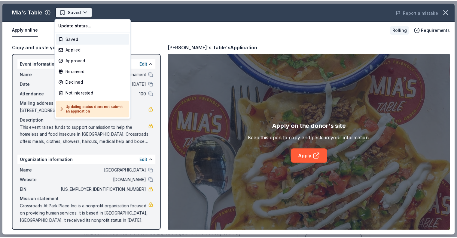
scroll to position [0, 0]
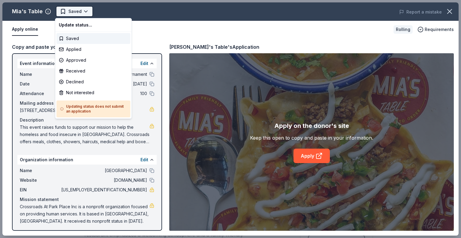
click at [84, 11] on html "Crossroads Charity Golf Tournament Plus trial ends on 11PM[DATE] $10 in rewards…" at bounding box center [230, 119] width 461 height 238
click at [75, 51] on div "Applied" at bounding box center [93, 49] width 74 height 11
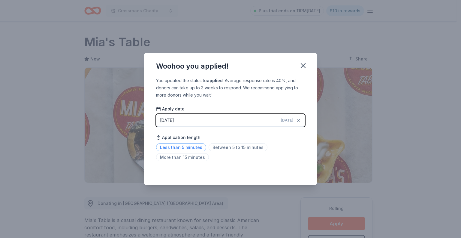
click at [199, 148] on span "Less than 5 minutes" at bounding box center [181, 147] width 50 height 8
click at [304, 67] on icon "button" at bounding box center [303, 65] width 8 height 8
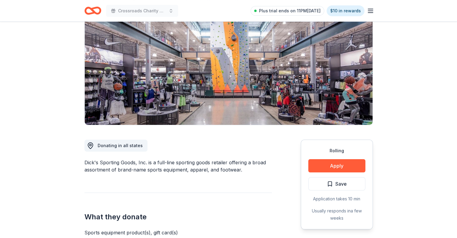
scroll to position [60, 0]
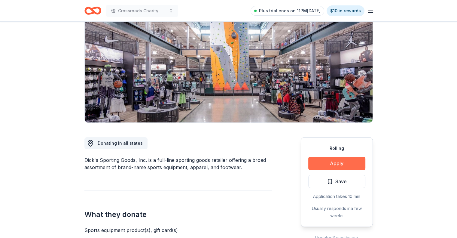
click at [336, 161] on button "Apply" at bounding box center [336, 163] width 57 height 13
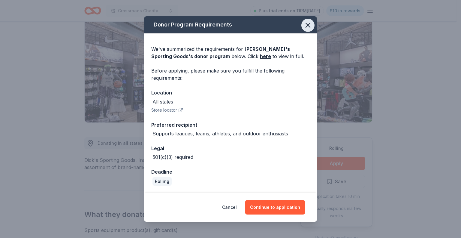
click at [306, 26] on icon "button" at bounding box center [308, 25] width 8 height 8
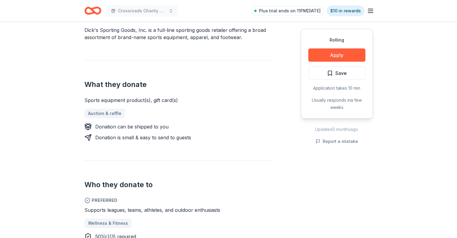
scroll to position [0, 0]
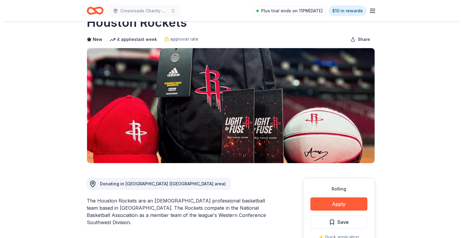
scroll to position [30, 0]
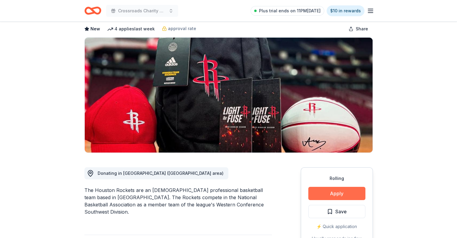
click at [333, 190] on button "Apply" at bounding box center [336, 193] width 57 height 13
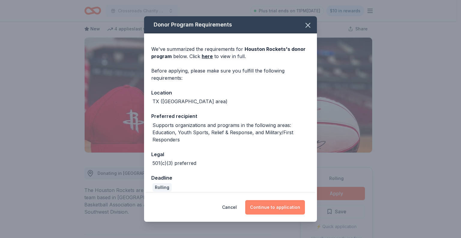
click at [281, 208] on button "Continue to application" at bounding box center [275, 207] width 60 height 14
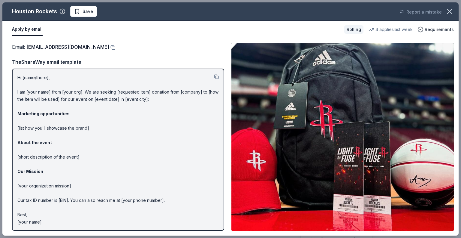
click at [41, 75] on p "Hi [name/there], I am [your name] from [your org]. We are seeking [requested it…" at bounding box center [118, 149] width 202 height 151
drag, startPoint x: 18, startPoint y: 77, endPoint x: 73, endPoint y: 91, distance: 57.1
click at [73, 91] on p "Hi [name/there], I am [your name] from [your org]. We are seeking [requested it…" at bounding box center [118, 149] width 202 height 151
click at [217, 78] on button at bounding box center [216, 76] width 5 height 5
click at [53, 46] on link "catricer@rocketball.com" at bounding box center [67, 47] width 83 height 8
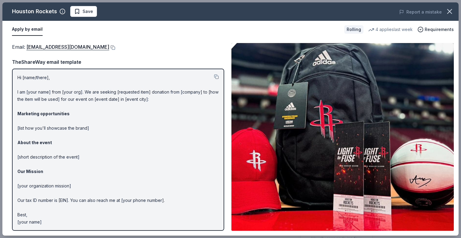
click at [32, 29] on button "Apply by email" at bounding box center [27, 29] width 31 height 13
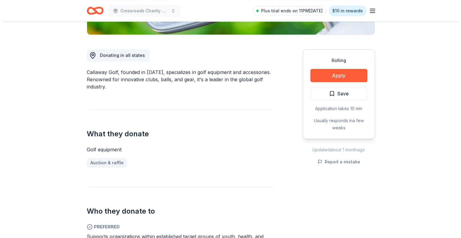
scroll to position [150, 0]
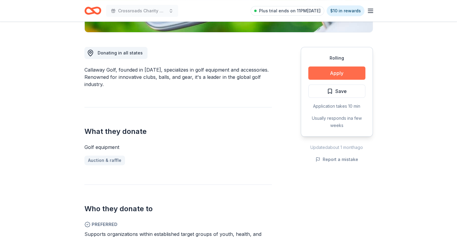
click at [339, 71] on button "Apply" at bounding box center [336, 72] width 57 height 13
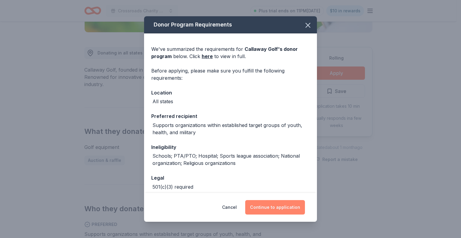
click at [276, 209] on button "Continue to application" at bounding box center [275, 207] width 60 height 14
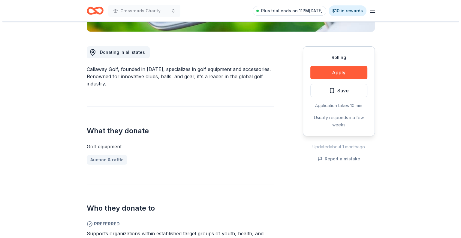
scroll to position [150, 0]
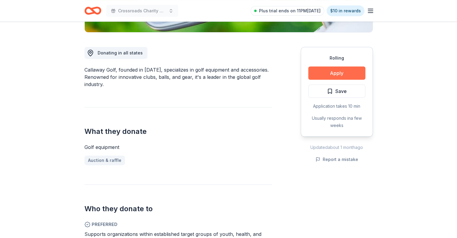
click at [339, 73] on button "Apply" at bounding box center [336, 72] width 57 height 13
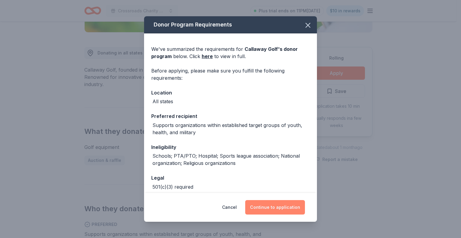
click at [274, 209] on button "Continue to application" at bounding box center [275, 207] width 60 height 14
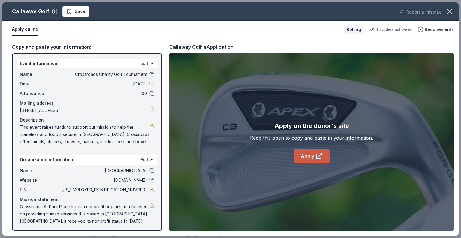
click at [308, 155] on link "Apply" at bounding box center [312, 155] width 36 height 14
